Goal: Information Seeking & Learning: Learn about a topic

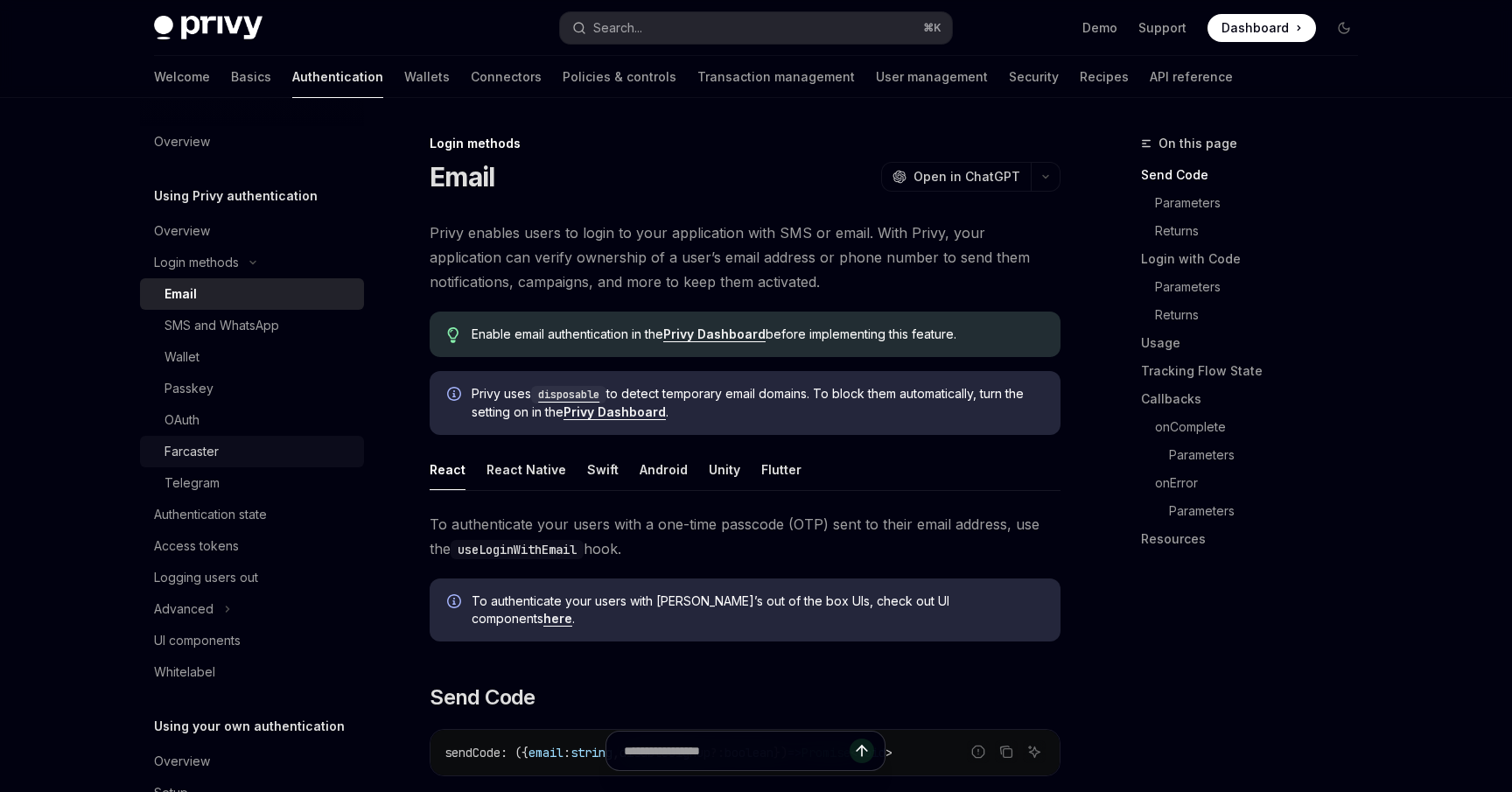
click at [203, 453] on div "Farcaster" at bounding box center [191, 451] width 54 height 21
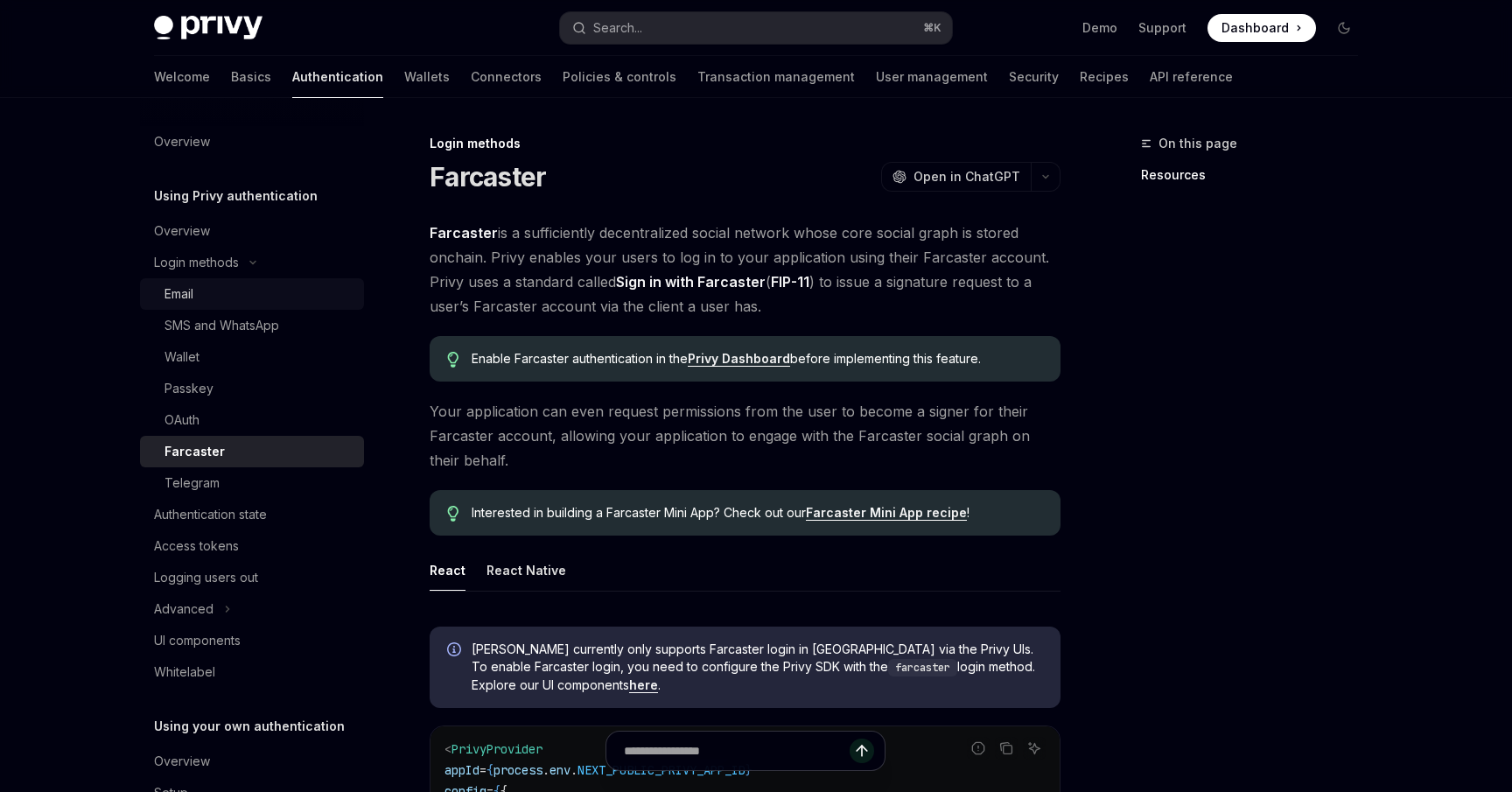
click at [187, 287] on div "Email" at bounding box center [178, 293] width 29 height 21
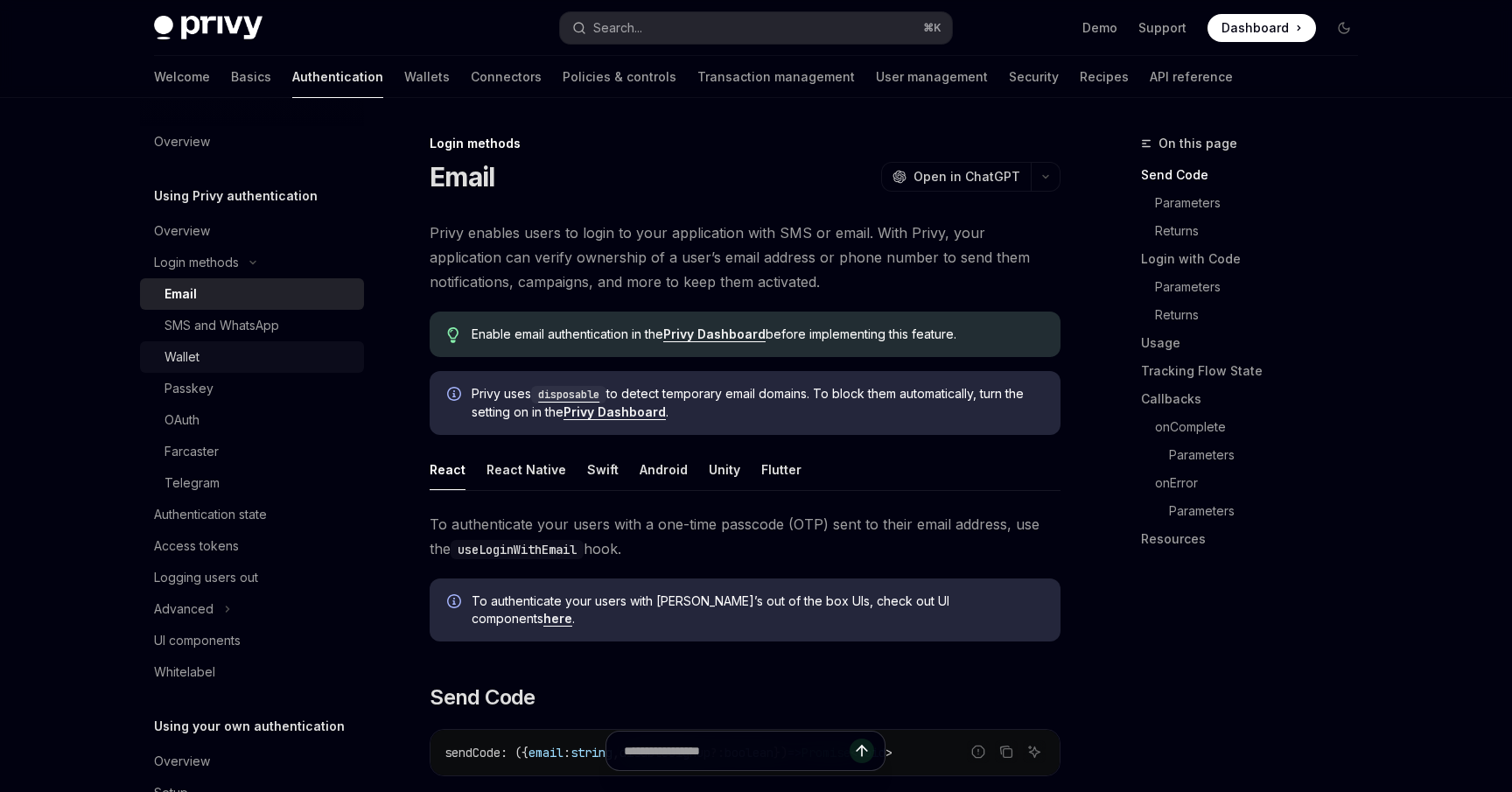
click at [189, 353] on div "Wallet" at bounding box center [182, 357] width 35 height 21
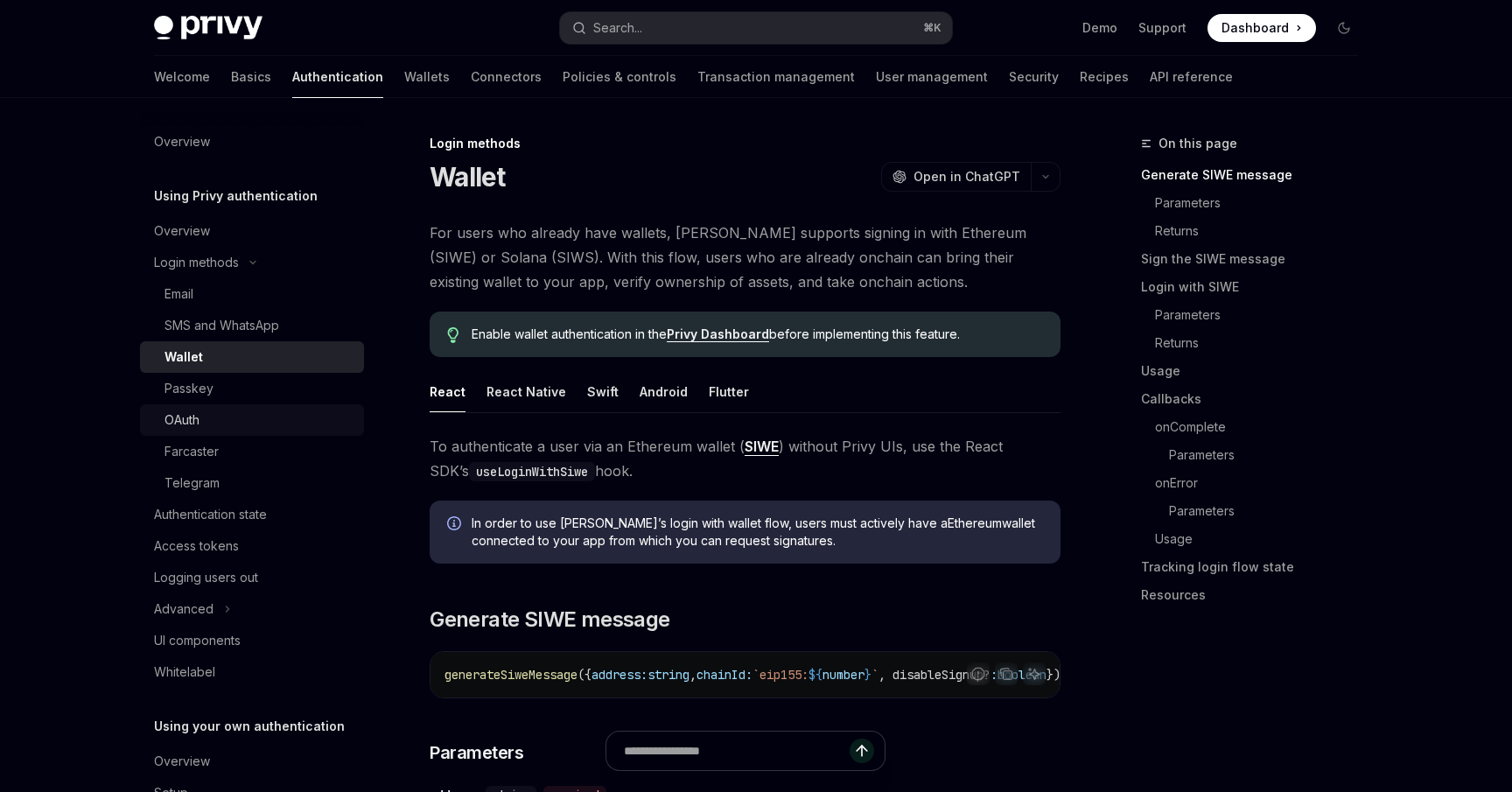
click at [177, 414] on div "OAuth" at bounding box center [182, 420] width 35 height 21
type textarea "*"
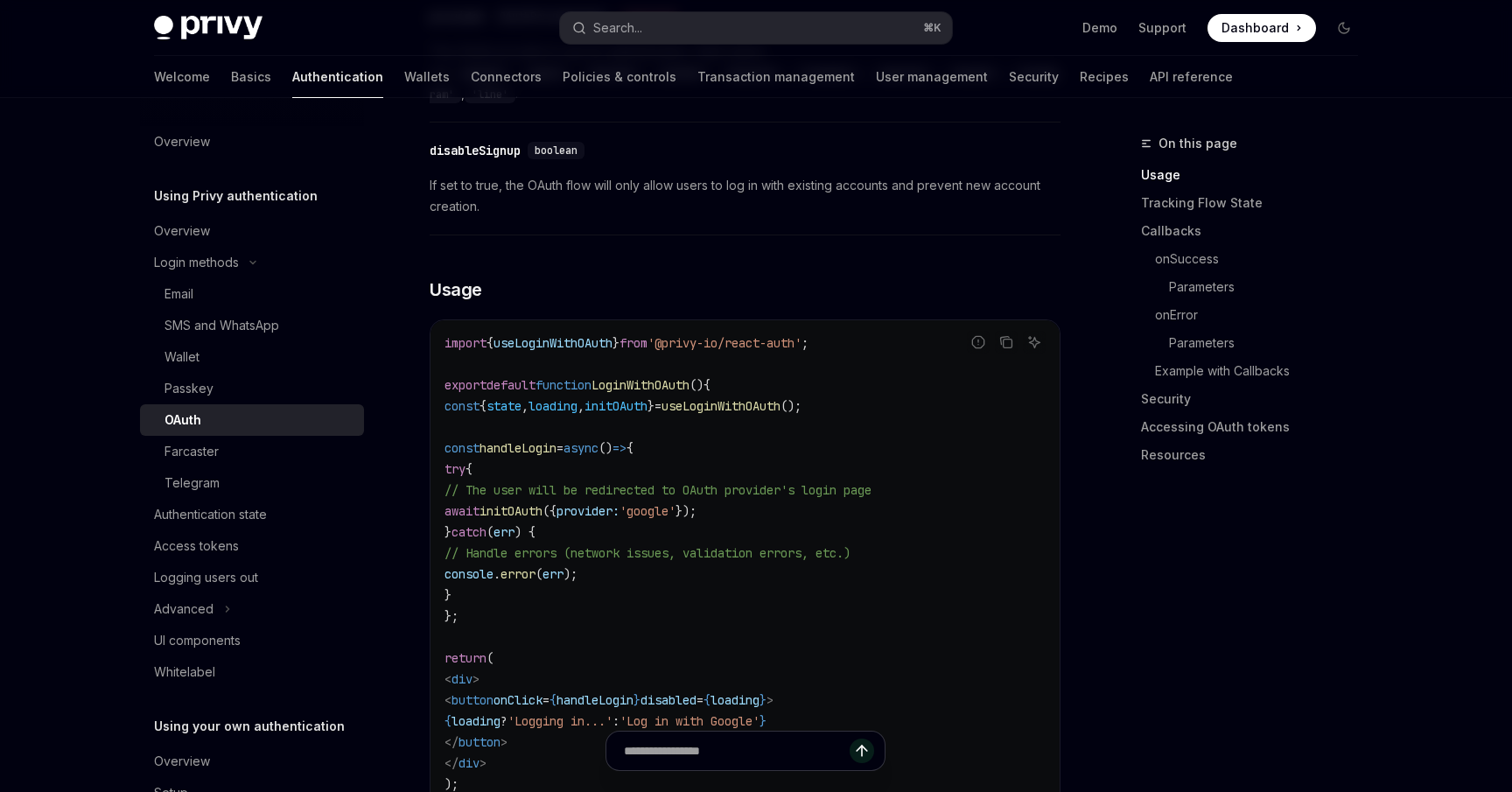
scroll to position [904, 0]
